Goal: Check status: Check status

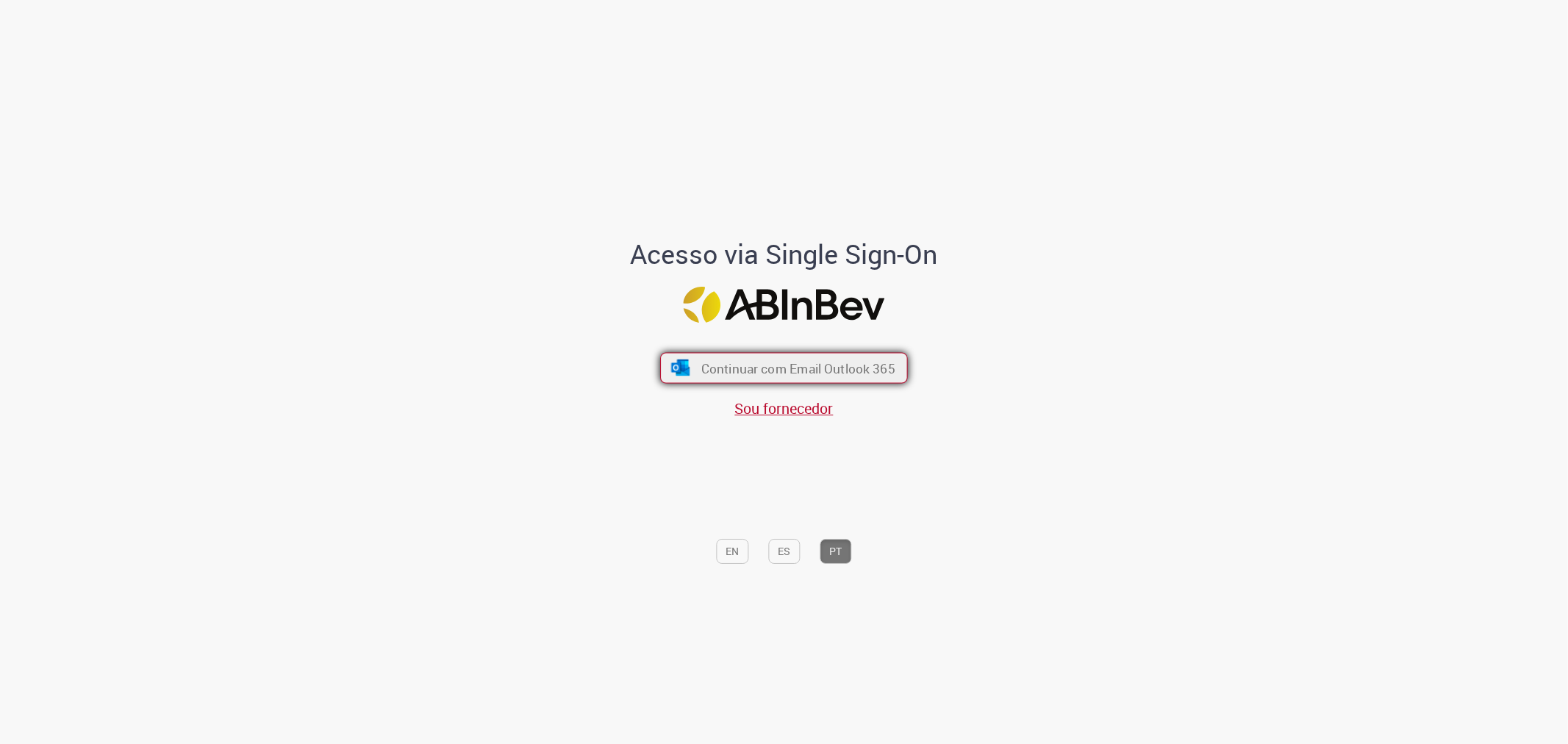
click at [751, 356] on button "Continuar com Email Outlook 365" at bounding box center [784, 367] width 248 height 31
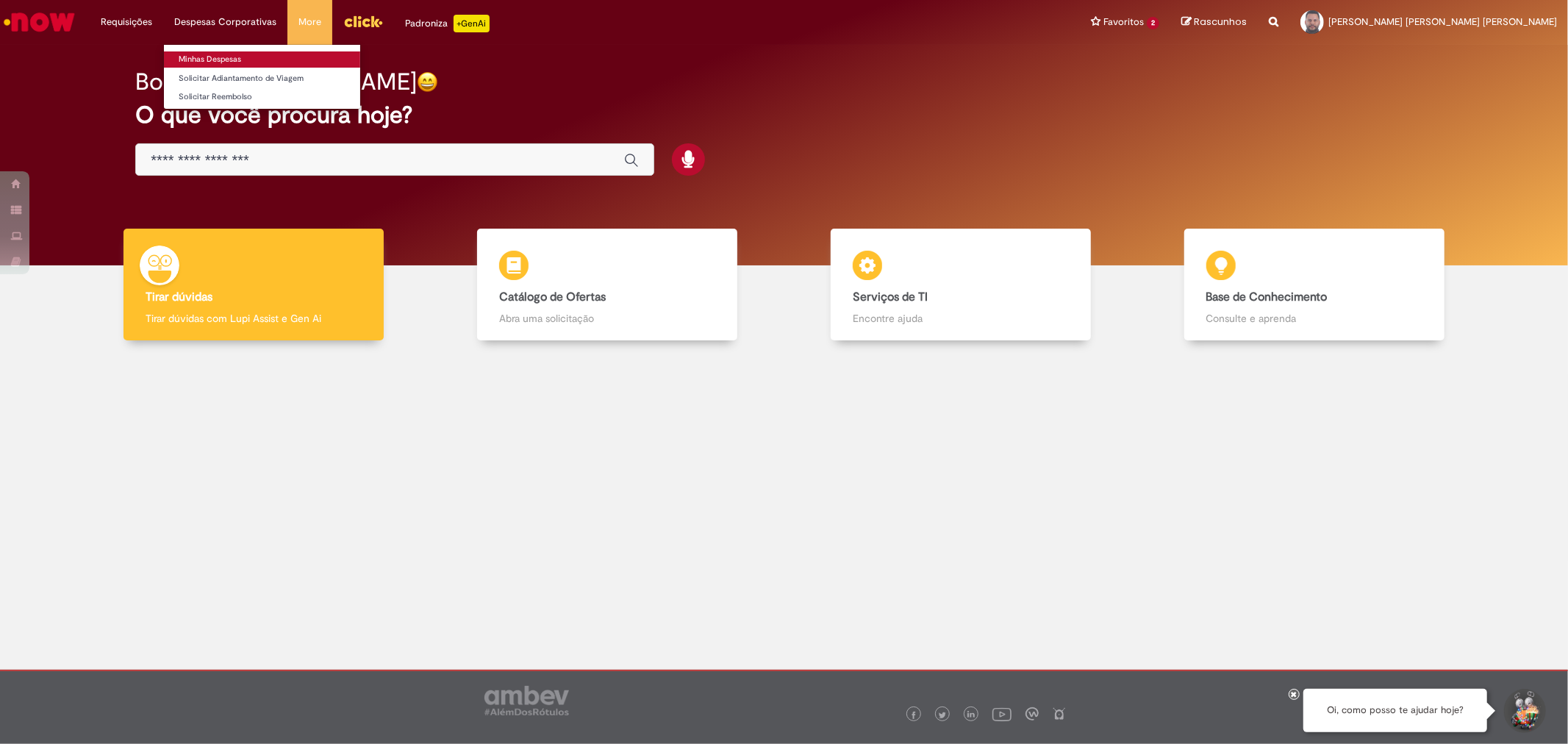
click at [199, 63] on link "Minhas Despesas" at bounding box center [262, 59] width 197 height 16
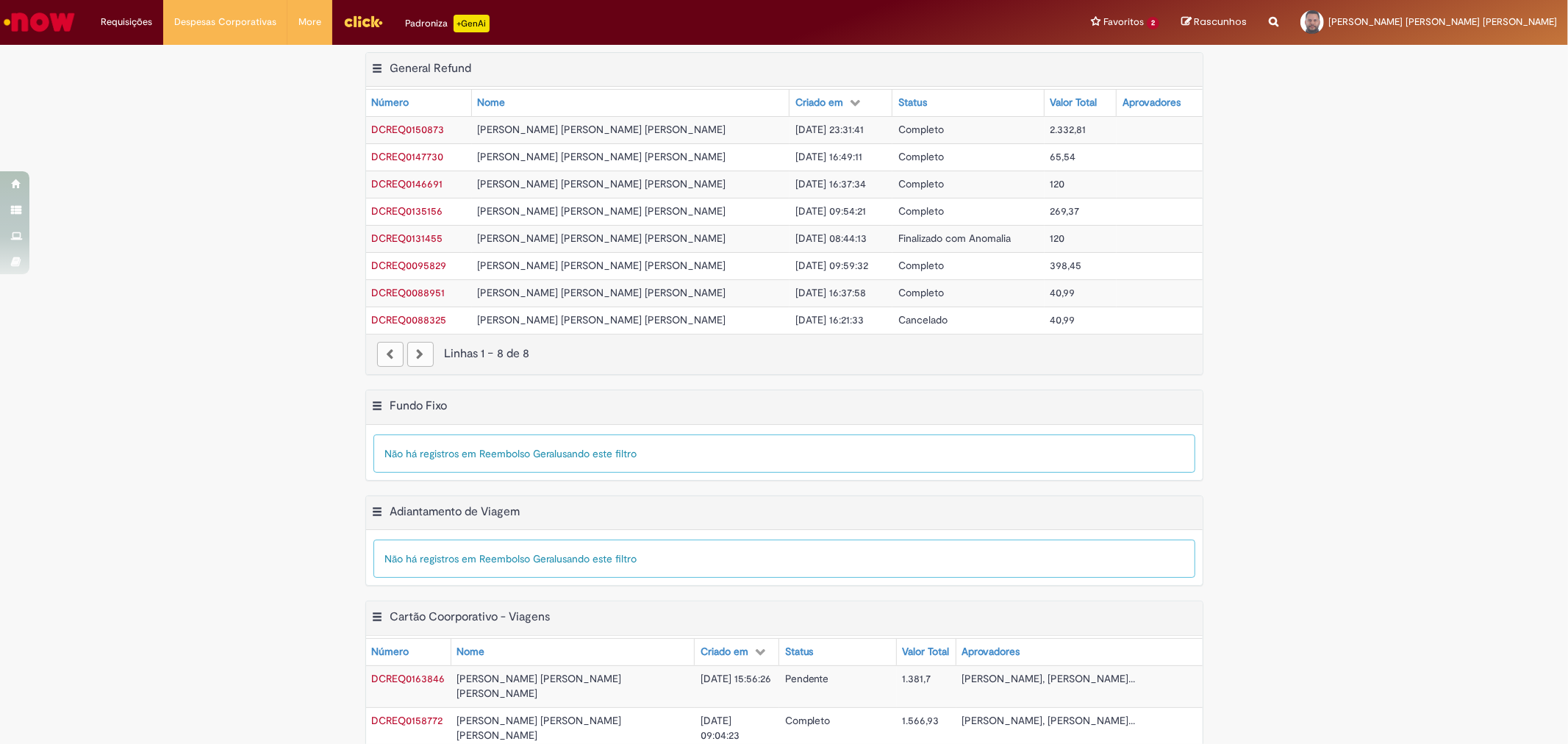
scroll to position [251, 0]
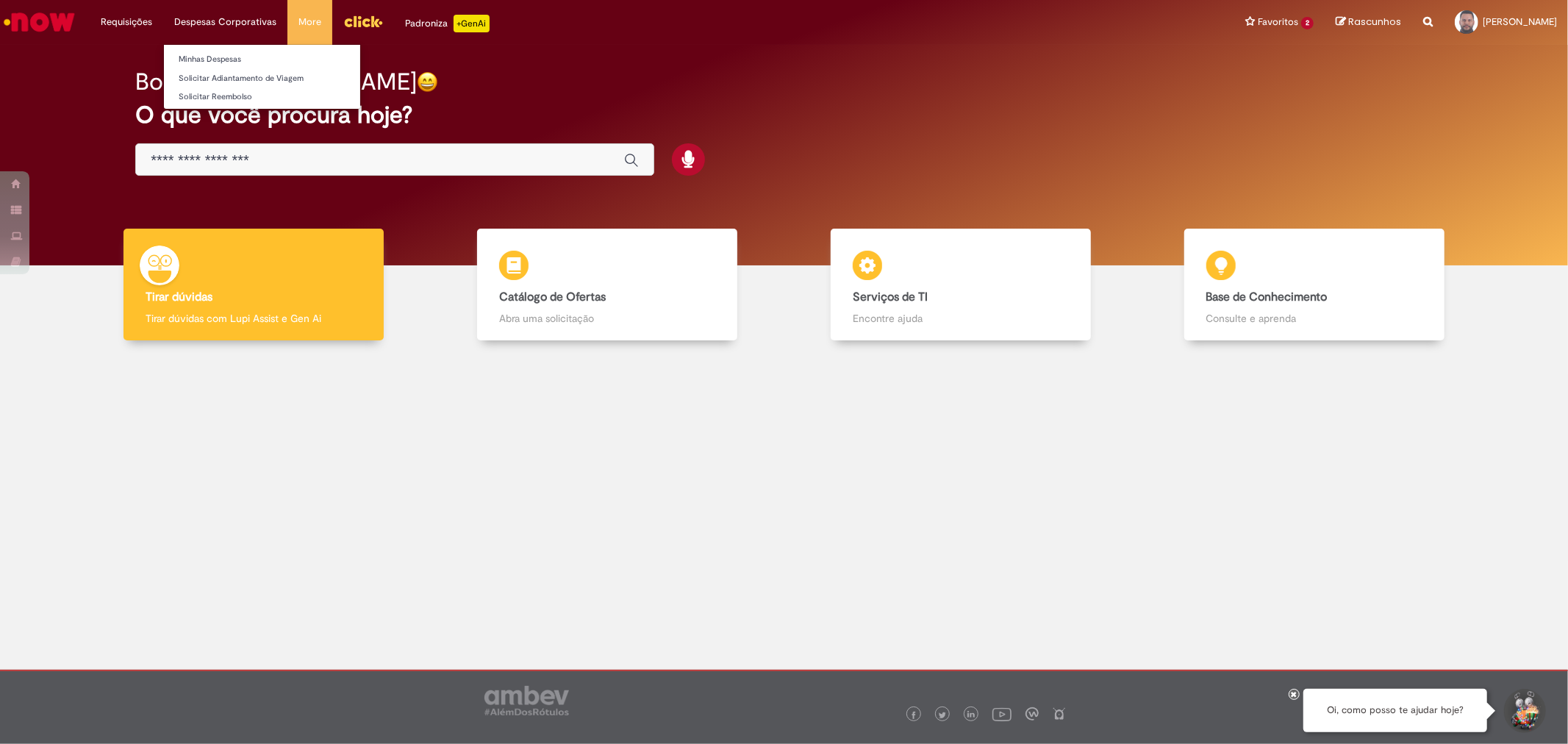
click at [163, 19] on li "Despesas Corporativas Minhas Despesas Solicitar Adiantamento de Viagem Solicita…" at bounding box center [126, 22] width 73 height 44
click at [241, 57] on link "Minhas Despesas" at bounding box center [262, 59] width 197 height 16
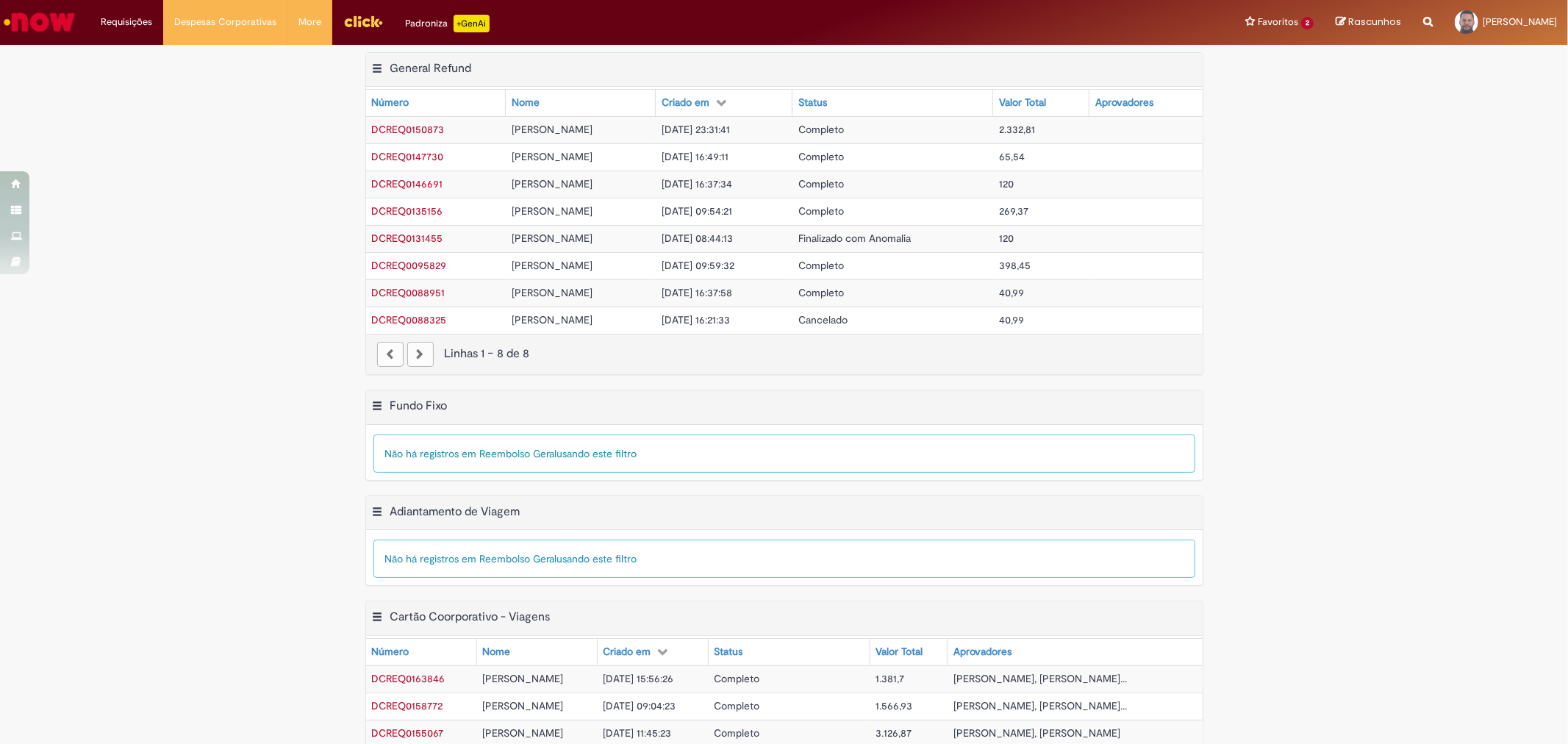
click at [378, 681] on span "DCREQ0163846" at bounding box center [408, 678] width 73 height 13
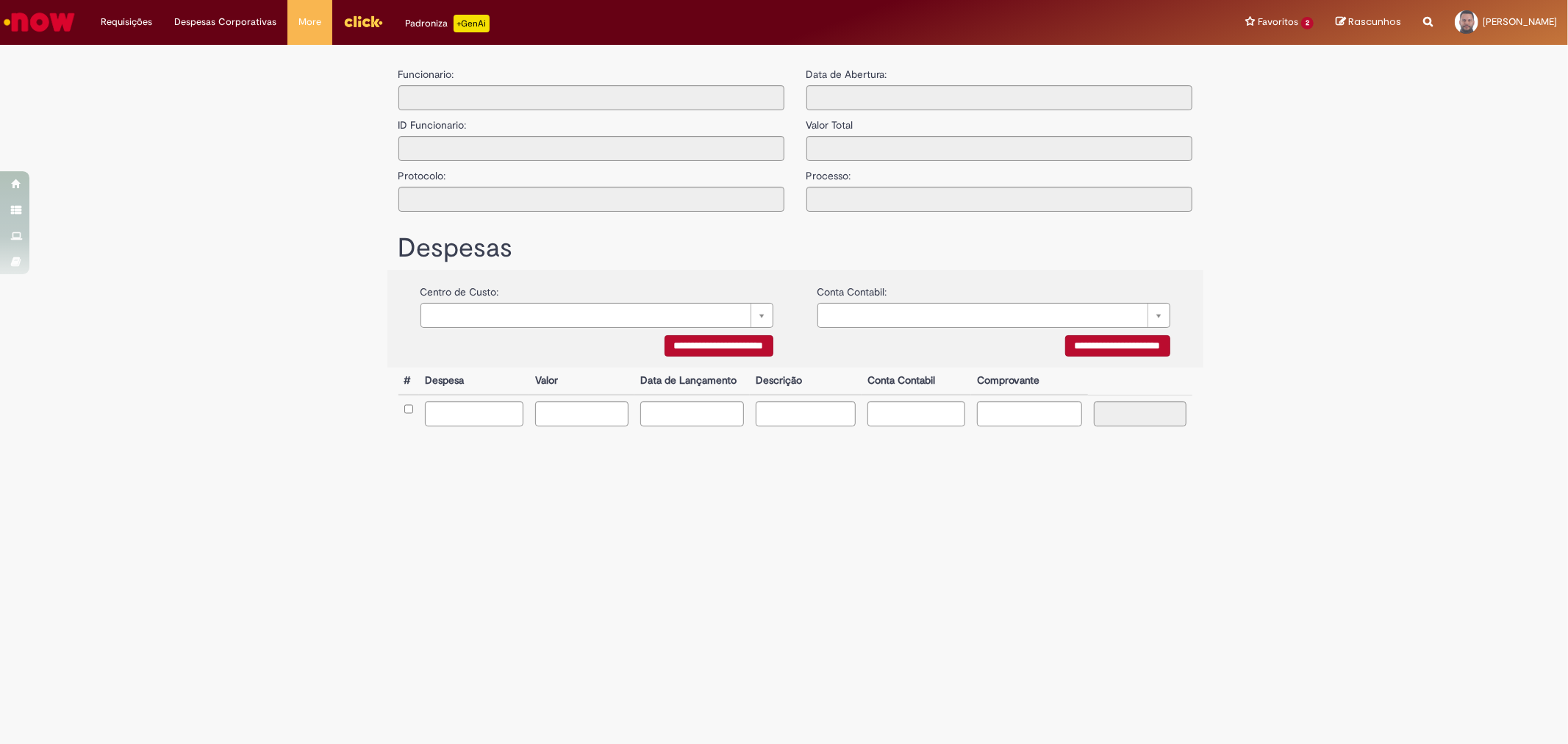
type input "**********"
